Goal: Find specific page/section: Find specific page/section

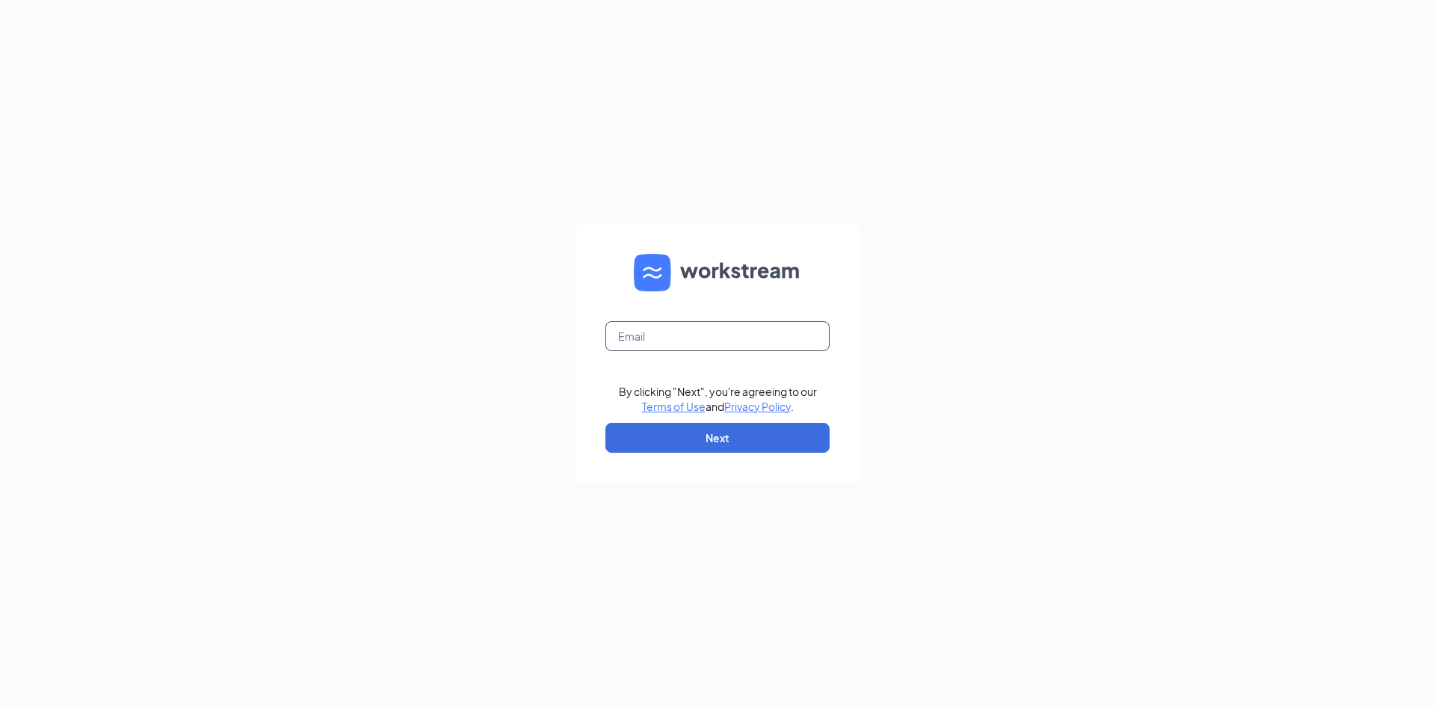
click at [664, 339] on input "text" at bounding box center [717, 336] width 224 height 30
paste input "opdestinywingsgroup@opacct.com"
type input "opdestinywingsgroup@opacct.com"
click at [676, 431] on button "Next" at bounding box center [717, 438] width 224 height 30
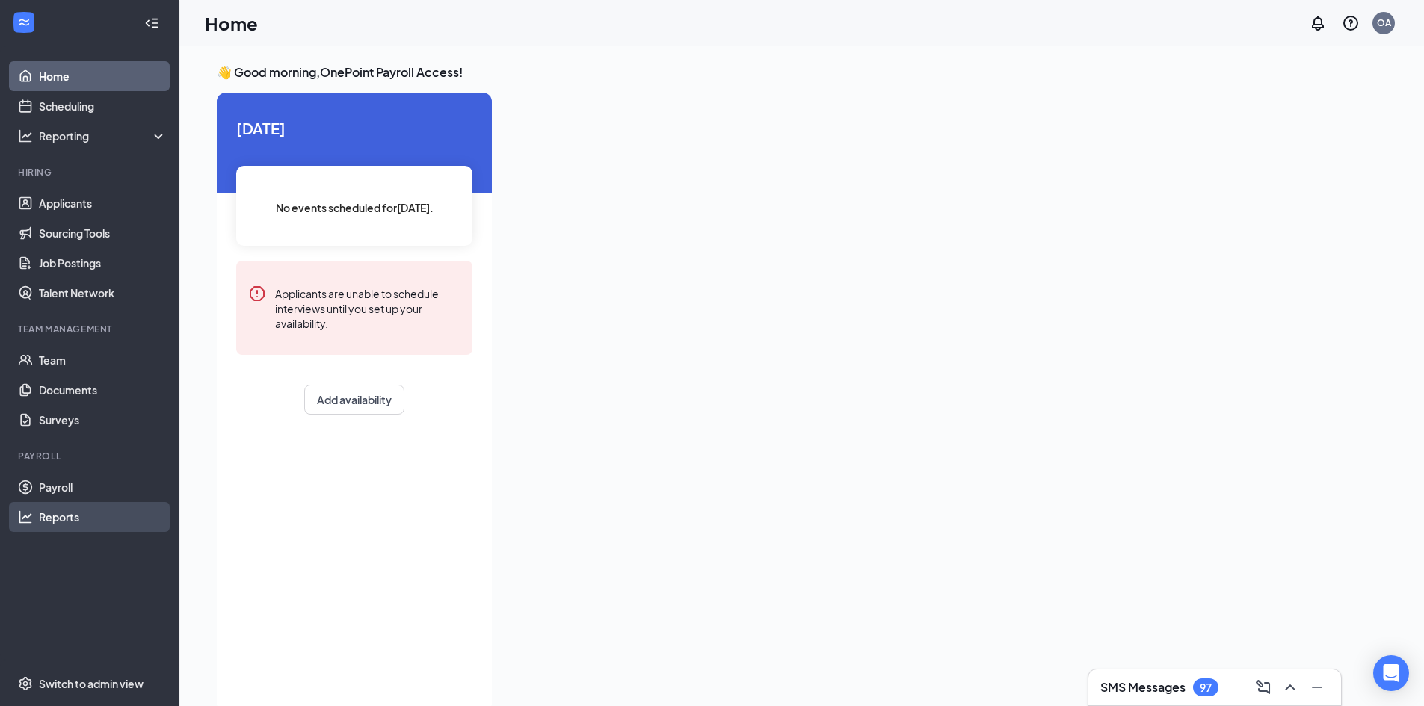
click at [73, 509] on link "Reports" at bounding box center [103, 517] width 128 height 30
